Goal: Information Seeking & Learning: Learn about a topic

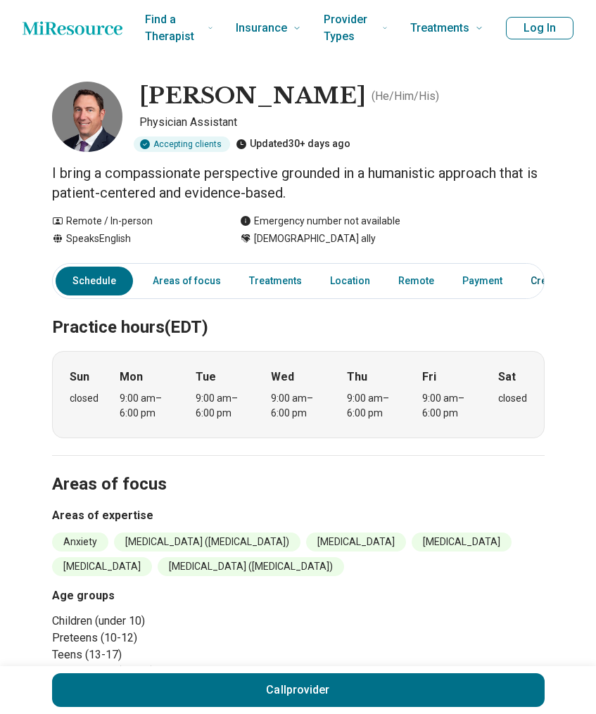
click at [541, 289] on link "Credentials" at bounding box center [557, 281] width 70 height 29
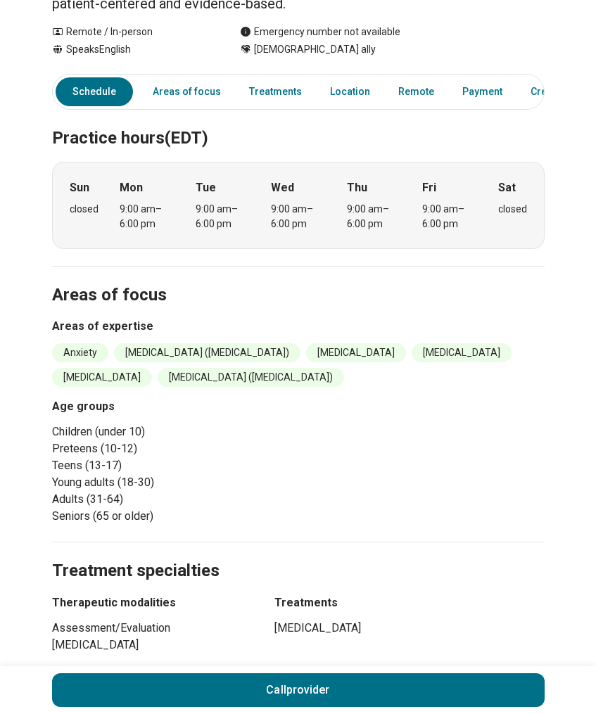
scroll to position [24, 0]
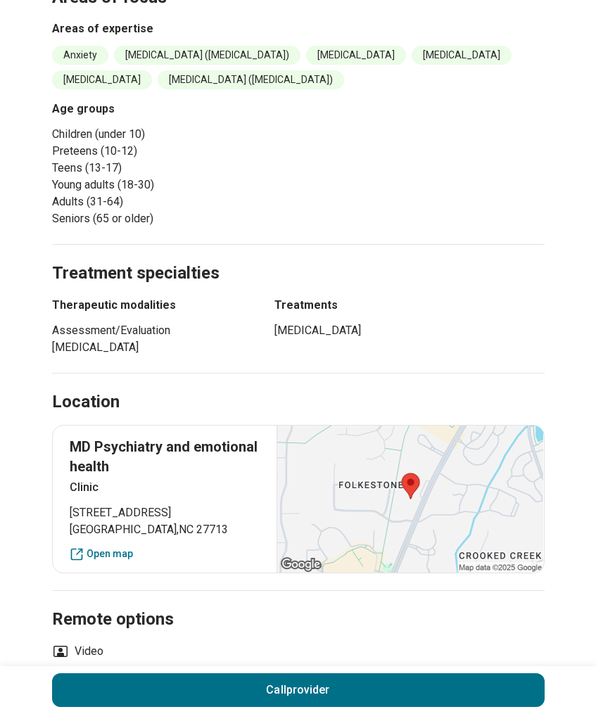
scroll to position [352, 0]
